Goal: Task Accomplishment & Management: Use online tool/utility

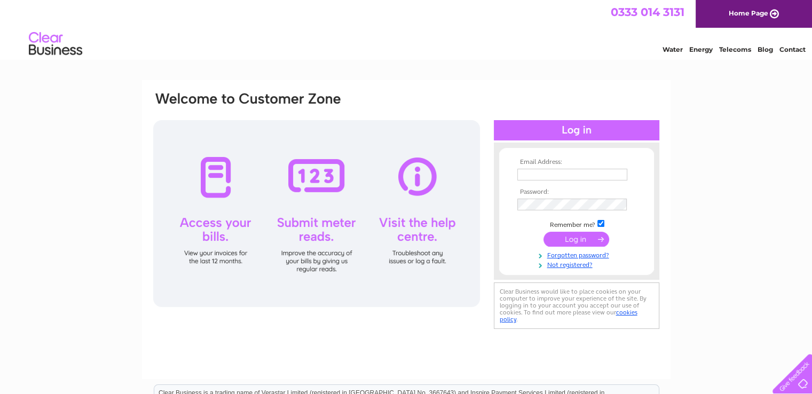
click at [564, 169] on input "text" at bounding box center [572, 175] width 110 height 12
type input "jamesagnew.lochviewnursery@gmail.com"
click at [543, 232] on input "submit" at bounding box center [576, 239] width 66 height 15
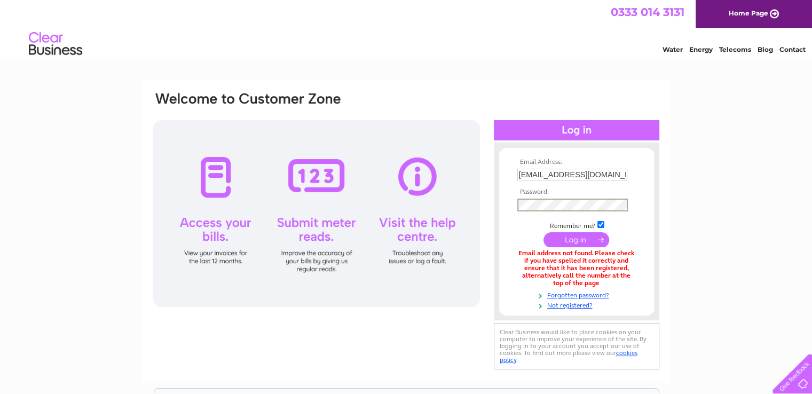
click at [618, 171] on input "jamesagnew.lochviewnursery@gmail.com" at bounding box center [572, 175] width 110 height 12
click at [621, 175] on input "james@gmail.com" at bounding box center [572, 175] width 111 height 13
type input "j"
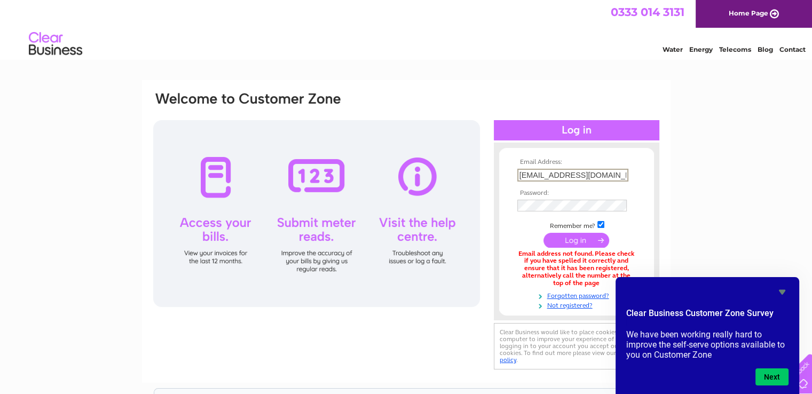
type input "lochview.nursery@sky.com"
click at [576, 242] on input "submit" at bounding box center [576, 239] width 66 height 15
click at [781, 291] on icon "Hide survey" at bounding box center [782, 292] width 6 height 5
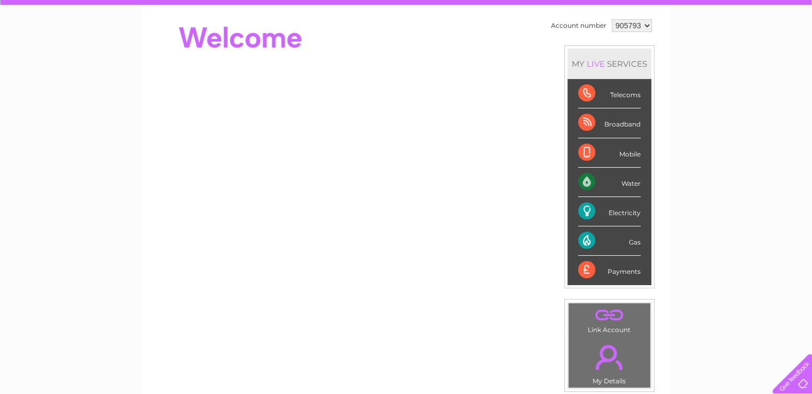
scroll to position [101, 0]
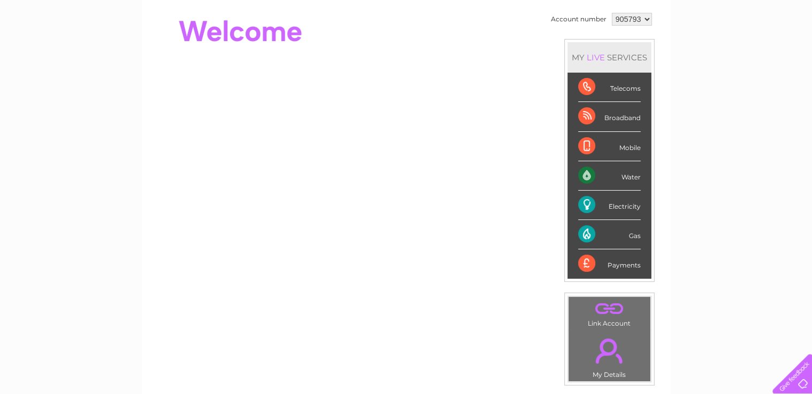
click at [584, 233] on div "Gas" at bounding box center [609, 234] width 62 height 29
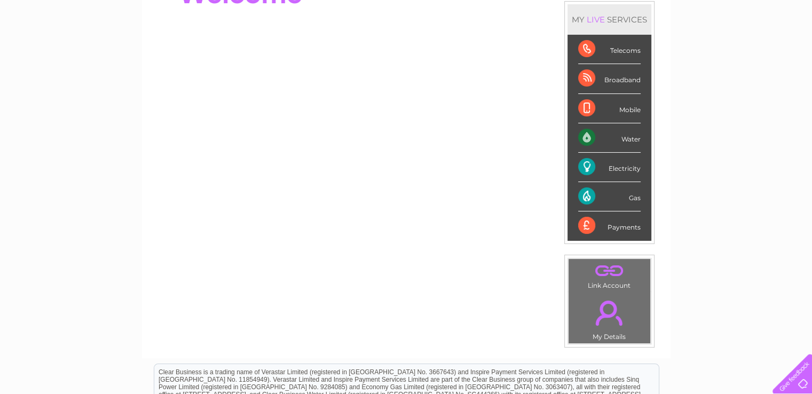
scroll to position [0, 0]
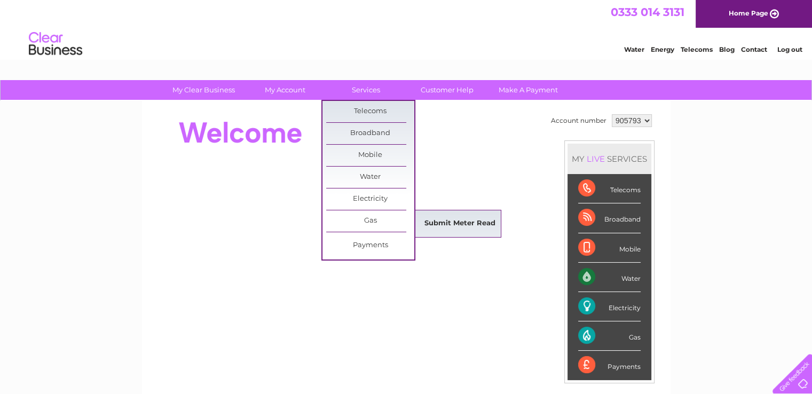
click at [451, 219] on link "Submit Meter Read" at bounding box center [460, 223] width 88 height 21
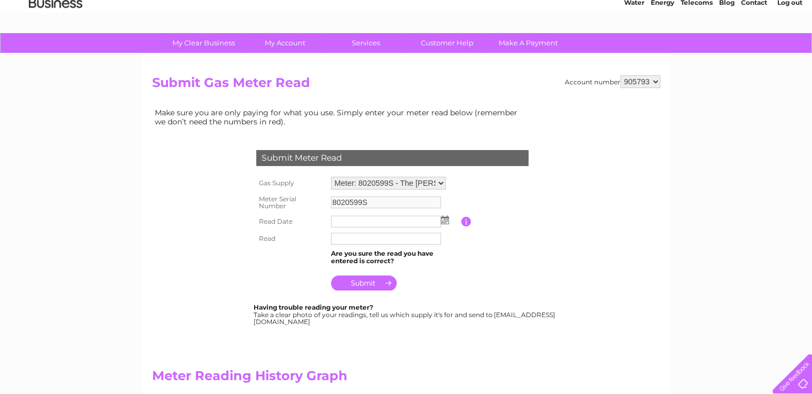
scroll to position [51, 0]
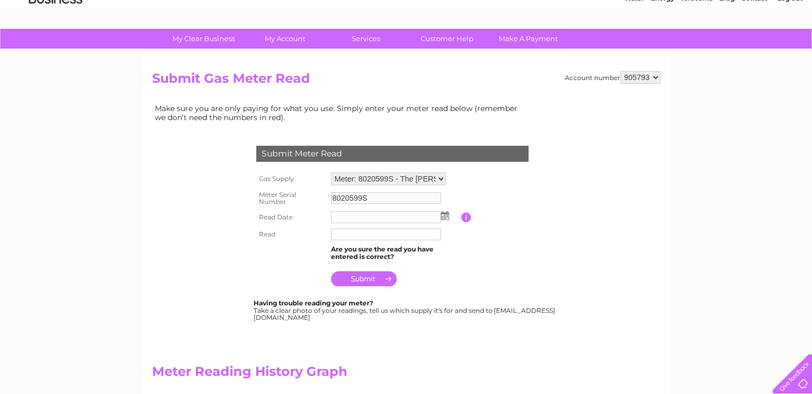
click at [439, 179] on select "Meter: 8020599S - The Christian Brethan Hall, Lindsaybeg Court, Chryston, Glasg…" at bounding box center [388, 178] width 115 height 13
click at [439, 179] on select "Meter: 8020599S - The Christian Brethan Hall, Lindsaybeg Court, Chryston, Glasg…" at bounding box center [388, 179] width 115 height 14
click at [375, 216] on input "text" at bounding box center [386, 217] width 111 height 13
click at [444, 218] on td at bounding box center [394, 218] width 133 height 18
click at [444, 215] on img at bounding box center [445, 215] width 8 height 9
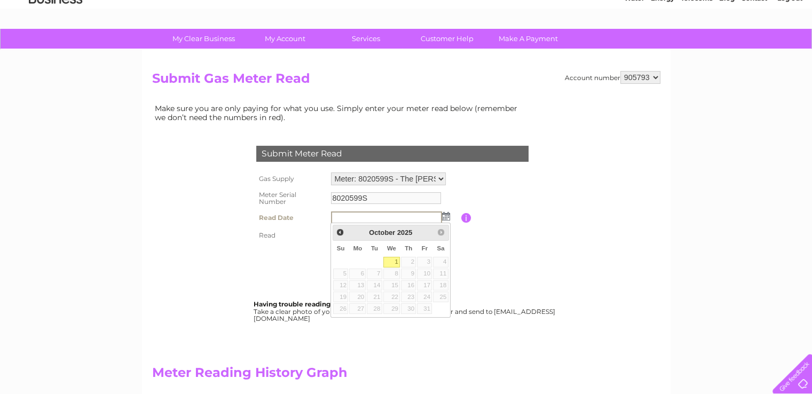
click at [395, 260] on link "1" at bounding box center [391, 262] width 17 height 11
type input "2025/10/01"
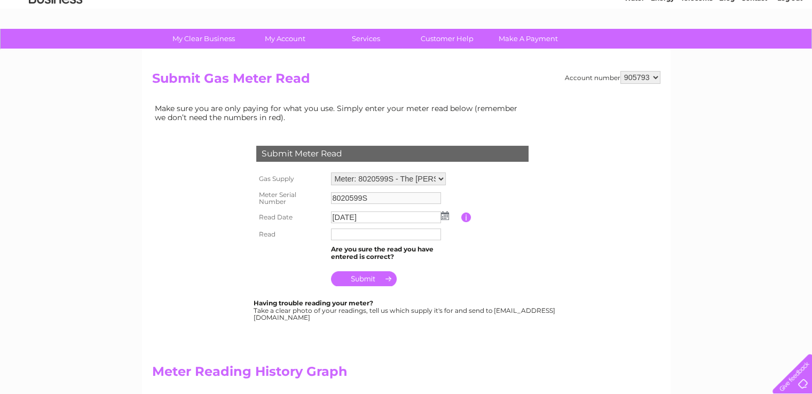
click at [366, 234] on input "text" at bounding box center [386, 234] width 110 height 12
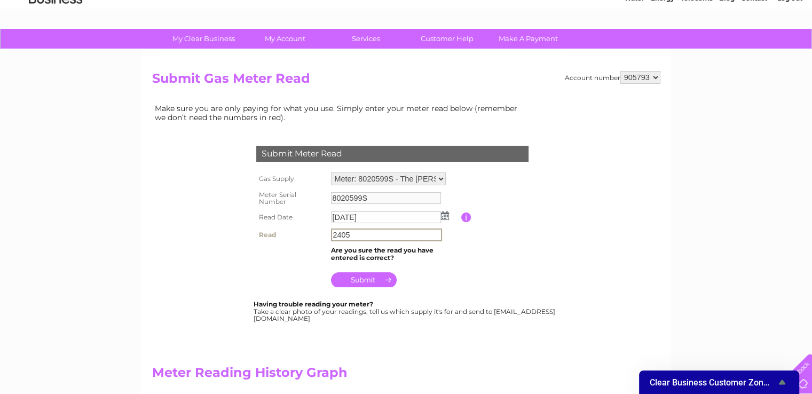
type input "2405"
click at [375, 280] on input "submit" at bounding box center [364, 278] width 66 height 15
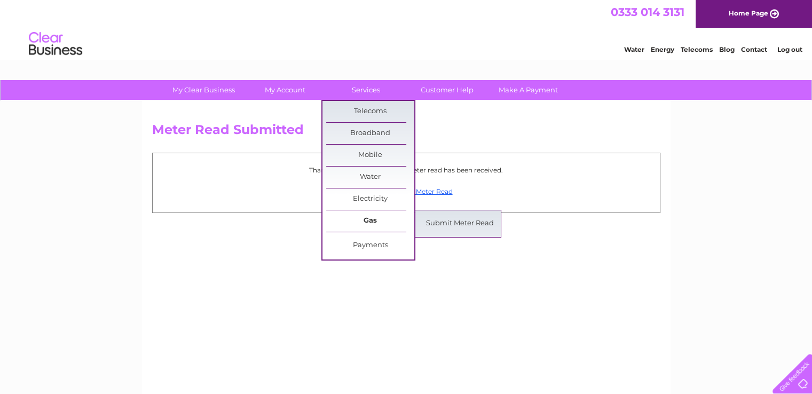
click at [373, 223] on link "Gas" at bounding box center [370, 220] width 88 height 21
click at [424, 222] on link "Submit Meter Read" at bounding box center [460, 223] width 88 height 21
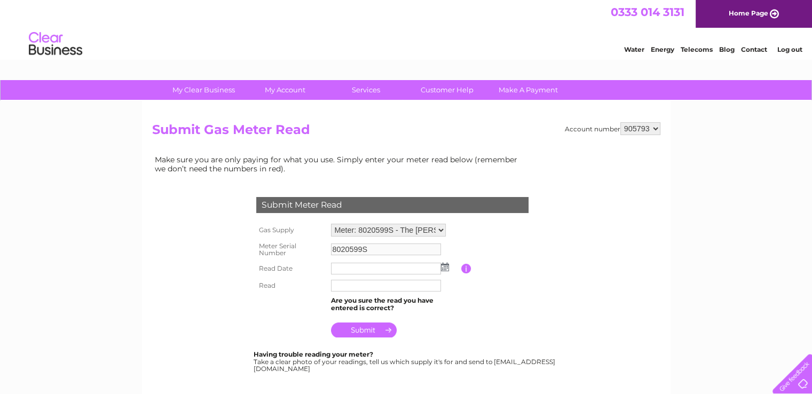
click at [439, 227] on select "Meter: 8020599S - The Christian Brethan Hall, [GEOGRAPHIC_DATA] 9DR Meter: G4A0…" at bounding box center [388, 230] width 115 height 13
select select "34197"
click at [331, 224] on select "Meter: 8020599S - The Christian Brethan Hall, [GEOGRAPHIC_DATA] 9DR Meter: G4A0…" at bounding box center [388, 231] width 115 height 14
type input "G4A00547841501"
click at [363, 270] on input "text" at bounding box center [386, 270] width 110 height 12
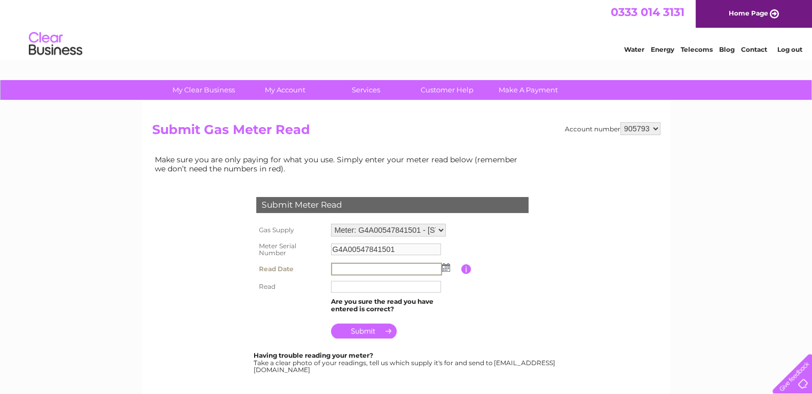
click at [447, 267] on img at bounding box center [446, 267] width 8 height 9
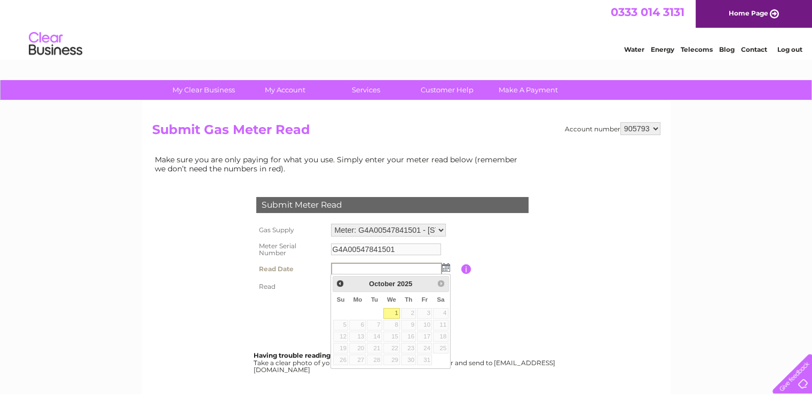
click at [397, 314] on link "1" at bounding box center [391, 313] width 17 height 11
type input "2025/10/01"
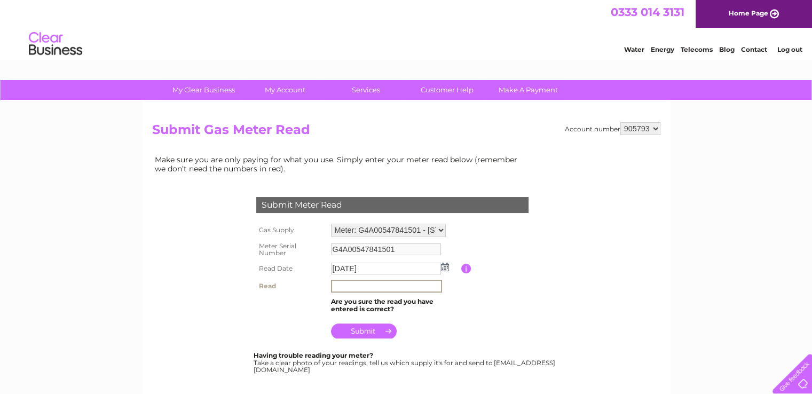
click at [367, 287] on input "text" at bounding box center [386, 286] width 111 height 13
type input "61388"
click at [371, 330] on input "submit" at bounding box center [364, 330] width 66 height 15
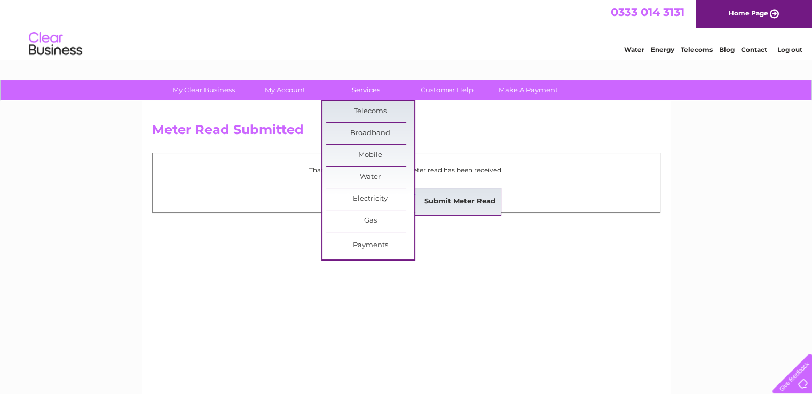
click at [438, 207] on link "Submit Meter Read" at bounding box center [460, 201] width 88 height 21
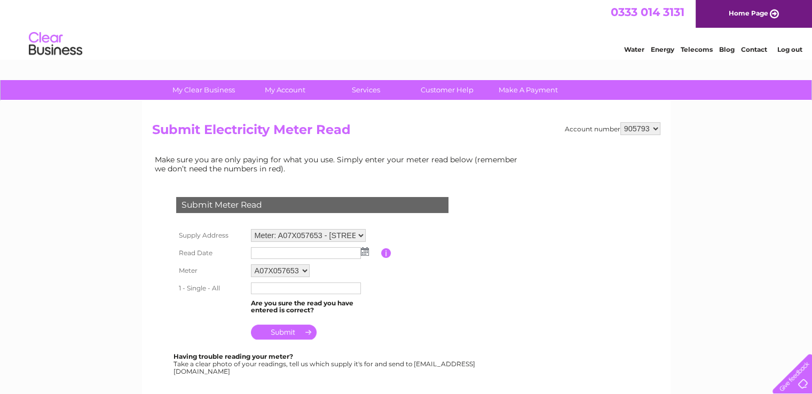
click at [363, 253] on img at bounding box center [365, 251] width 8 height 9
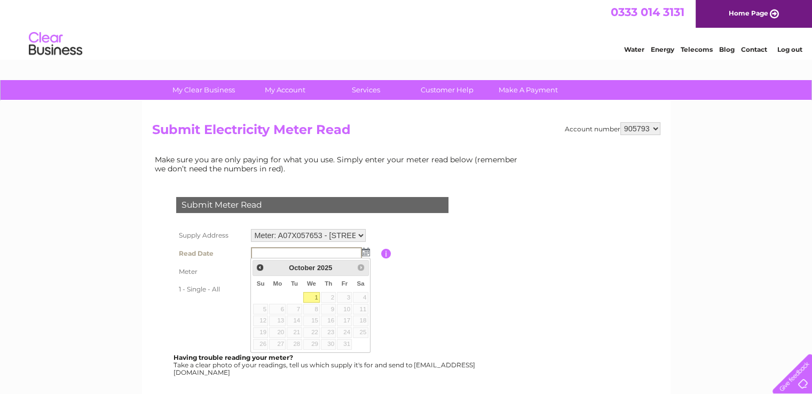
click at [313, 299] on link "1" at bounding box center [311, 297] width 17 height 11
type input "[DATE]"
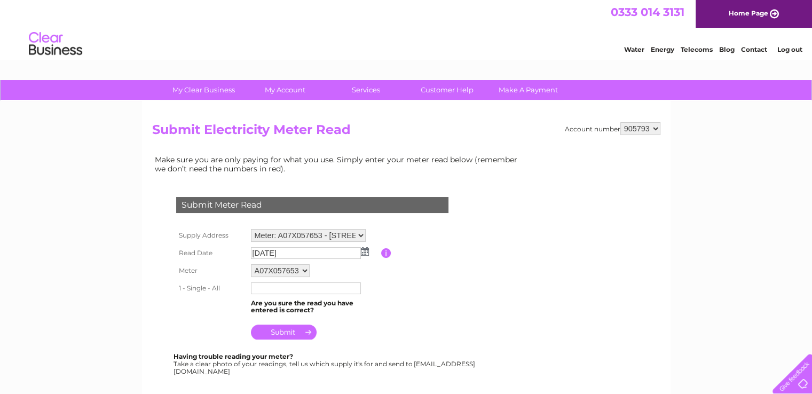
click at [289, 290] on input "text" at bounding box center [306, 288] width 110 height 12
type input "64206"
click at [293, 332] on input "submit" at bounding box center [284, 333] width 66 height 15
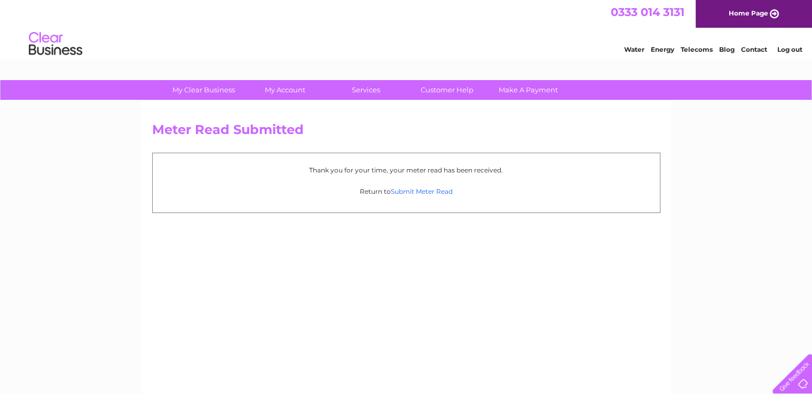
click at [418, 188] on link "Submit Meter Read" at bounding box center [422, 191] width 62 height 8
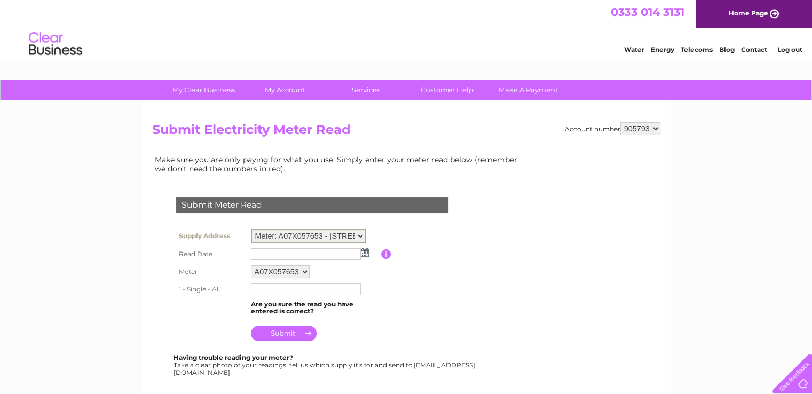
click at [361, 234] on select "Meter: A07X057653 - 1 Johnston Road, Gartcosh, G69 8AZ Meter: 22M0245123 - Moor…" at bounding box center [308, 236] width 115 height 14
select select "143187"
click at [251, 229] on select "Meter: A07X057653 - 1 Johnston Road, Gartcosh, G69 8AZ Meter: 22M0245123 - Moor…" at bounding box center [308, 236] width 115 height 14
click at [295, 251] on input "text" at bounding box center [306, 254] width 110 height 12
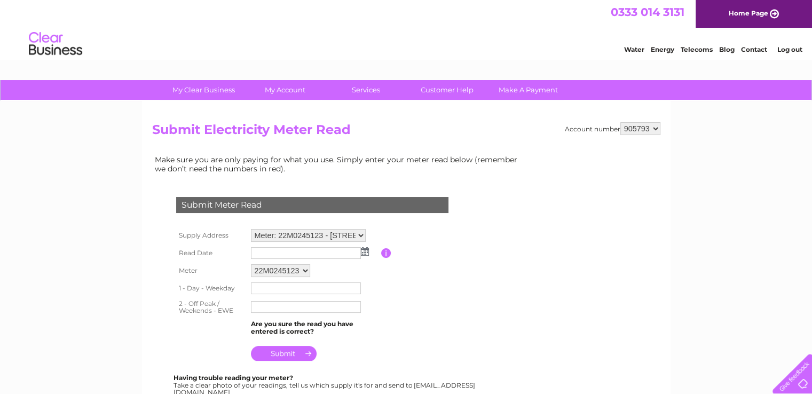
click at [365, 253] on img at bounding box center [365, 251] width 8 height 9
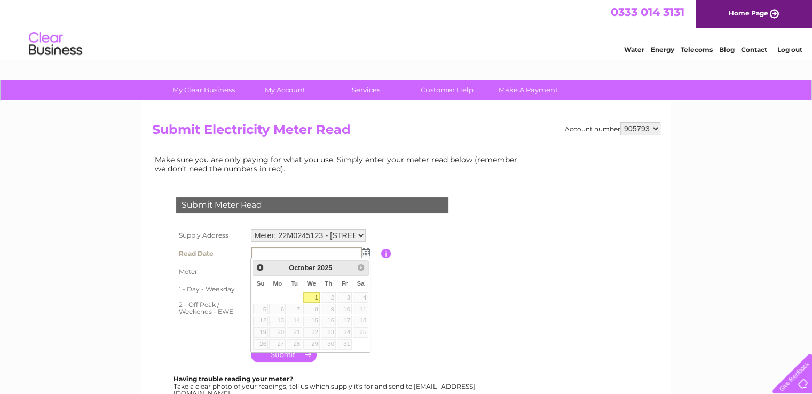
click at [318, 297] on link "1" at bounding box center [311, 297] width 17 height 11
type input "[DATE]"
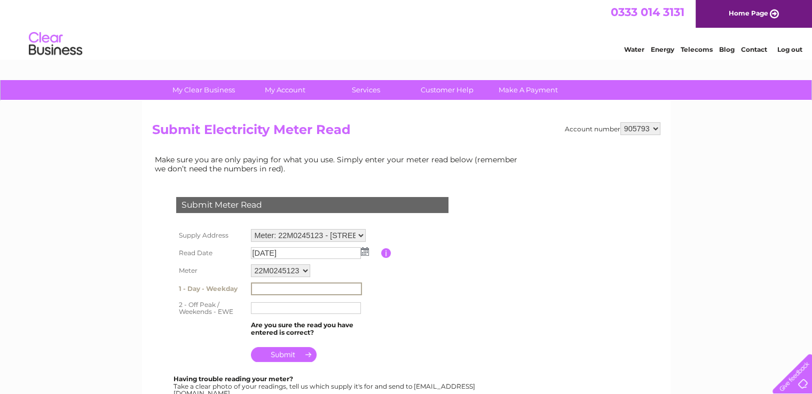
click at [287, 288] on input "text" at bounding box center [306, 288] width 111 height 13
click at [434, 280] on table "Supply Address Meter: A07X057653 - [STREET_ADDRESS][PERSON_NAME] Meter: 22M0245…" at bounding box center [324, 294] width 303 height 137
click at [303, 269] on select "22M0245123" at bounding box center [281, 271] width 60 height 14
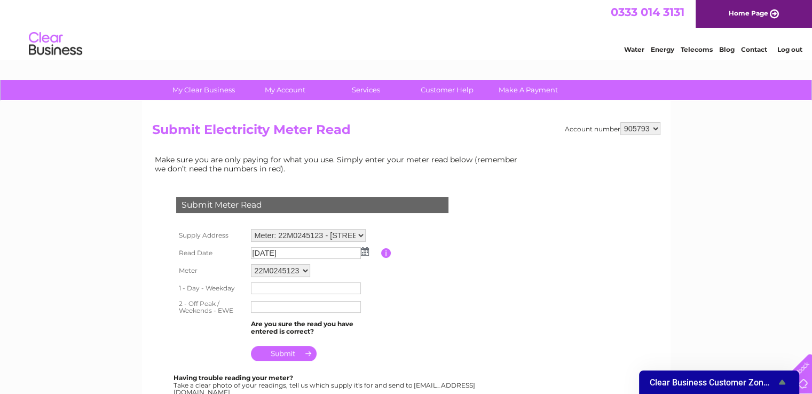
click at [334, 272] on td "22M0245123" at bounding box center [314, 271] width 133 height 18
click at [298, 290] on input "text" at bounding box center [306, 288] width 111 height 13
click at [286, 311] on input "text" at bounding box center [306, 306] width 111 height 13
click at [283, 288] on input "text" at bounding box center [306, 288] width 111 height 13
click at [277, 306] on input "text" at bounding box center [306, 308] width 110 height 12
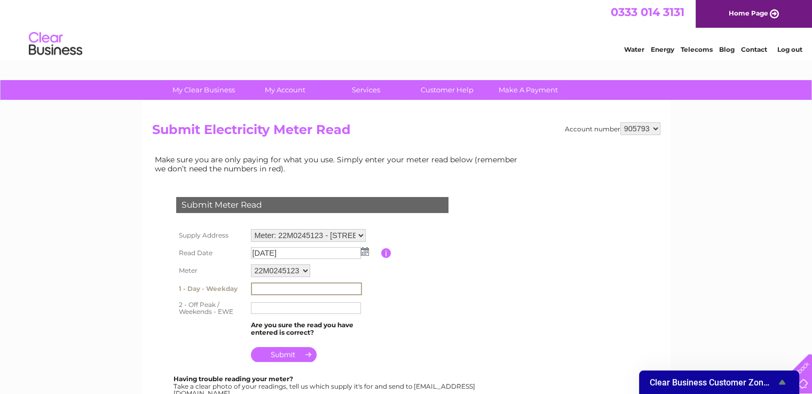
click at [275, 286] on input "text" at bounding box center [306, 288] width 111 height 13
click at [403, 314] on table "Supply Address Meter: A07X057653 - [STREET_ADDRESS][PERSON_NAME] Meter: 22M0245…" at bounding box center [324, 294] width 303 height 137
click at [308, 289] on input "text" at bounding box center [306, 288] width 111 height 13
click at [406, 316] on table "Supply Address Meter: A07X057653 - [STREET_ADDRESS][PERSON_NAME] Meter: 22M0245…" at bounding box center [324, 295] width 303 height 138
click at [288, 289] on input "text" at bounding box center [306, 288] width 111 height 13
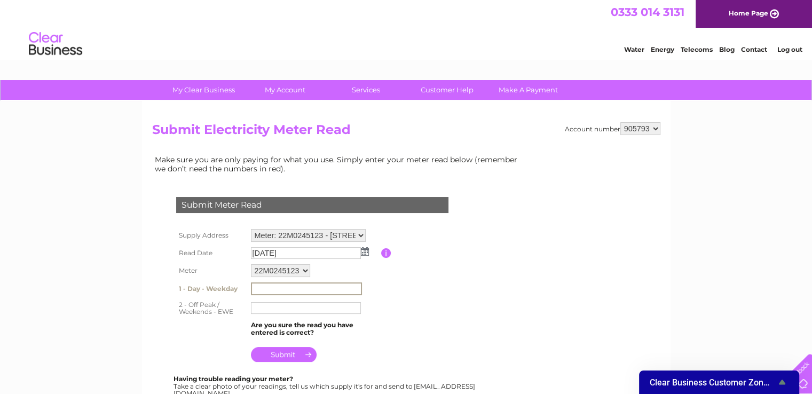
click at [412, 296] on table "Supply Address Meter: A07X057653 - [STREET_ADDRESS][PERSON_NAME] Meter: 22M0245…" at bounding box center [324, 295] width 303 height 138
click at [295, 288] on input "text" at bounding box center [306, 288] width 111 height 13
click at [389, 297] on table "Supply Address Meter: A07X057653 - [STREET_ADDRESS][PERSON_NAME] Meter: 22M0245…" at bounding box center [324, 294] width 303 height 137
click at [339, 287] on input "text" at bounding box center [306, 288] width 110 height 12
click at [448, 289] on table "Supply Address Meter: A07X057653 - [STREET_ADDRESS][PERSON_NAME] Meter: 22M0245…" at bounding box center [324, 294] width 303 height 137
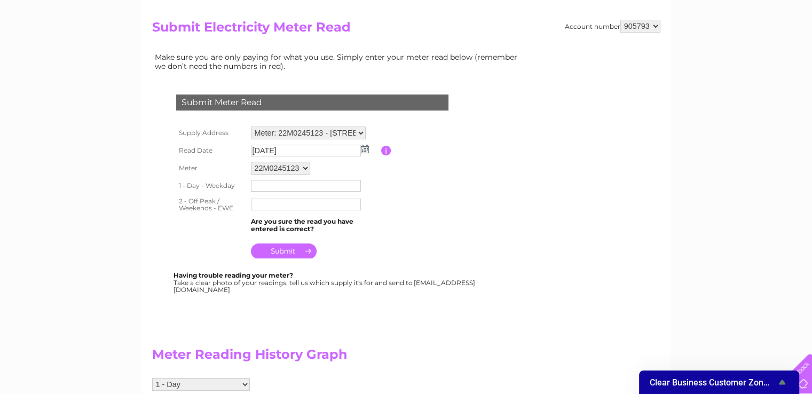
scroll to position [101, 0]
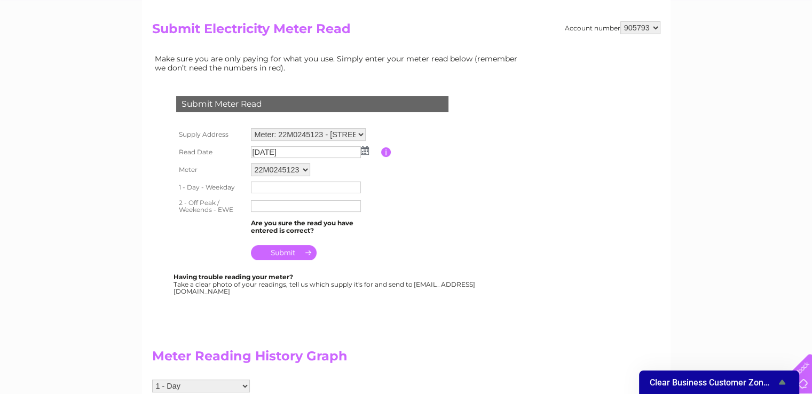
click at [299, 185] on input "text" at bounding box center [306, 187] width 110 height 12
click at [303, 187] on input "text" at bounding box center [306, 187] width 111 height 13
click at [314, 189] on input "text" at bounding box center [306, 187] width 111 height 13
click at [201, 234] on th at bounding box center [210, 228] width 75 height 20
click at [290, 186] on input "text" at bounding box center [306, 187] width 111 height 13
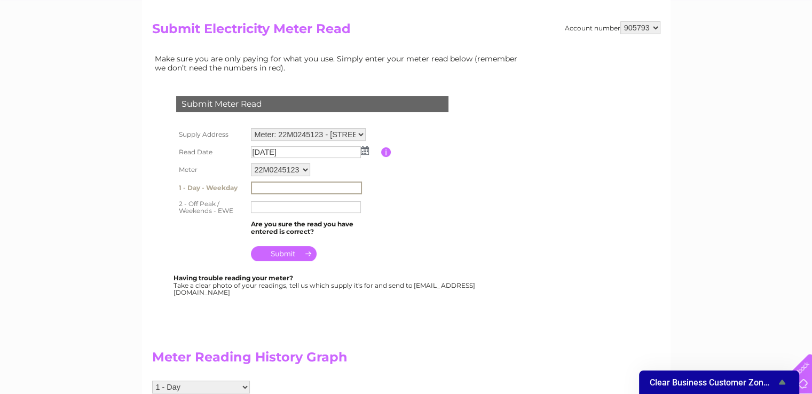
type input "64206"
click at [292, 253] on input "submit" at bounding box center [284, 253] width 66 height 15
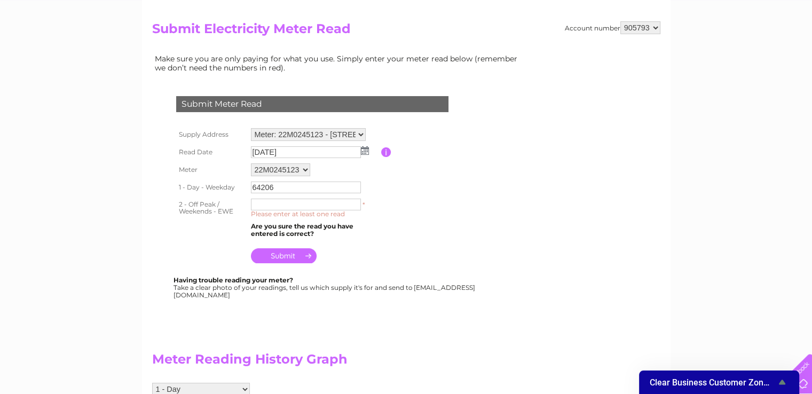
click at [299, 201] on input "text" at bounding box center [306, 205] width 110 height 12
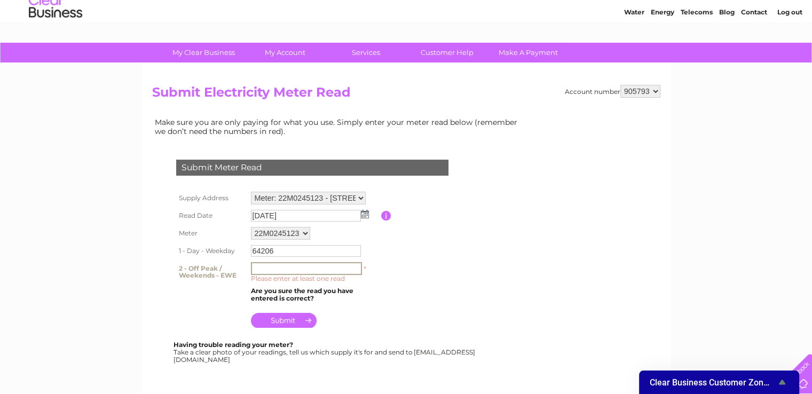
scroll to position [28, 0]
